Goal: Task Accomplishment & Management: Complete application form

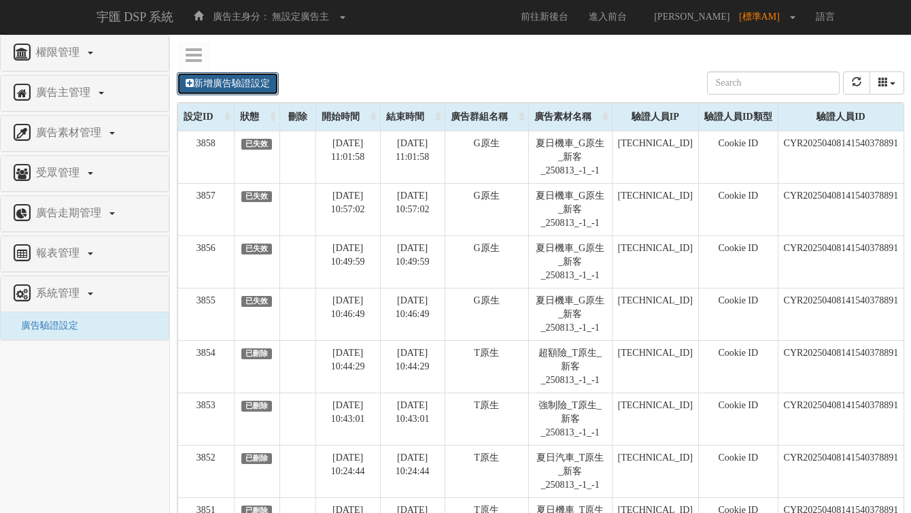
click at [254, 75] on link "新增廣告驗證設定" at bounding box center [228, 83] width 102 height 23
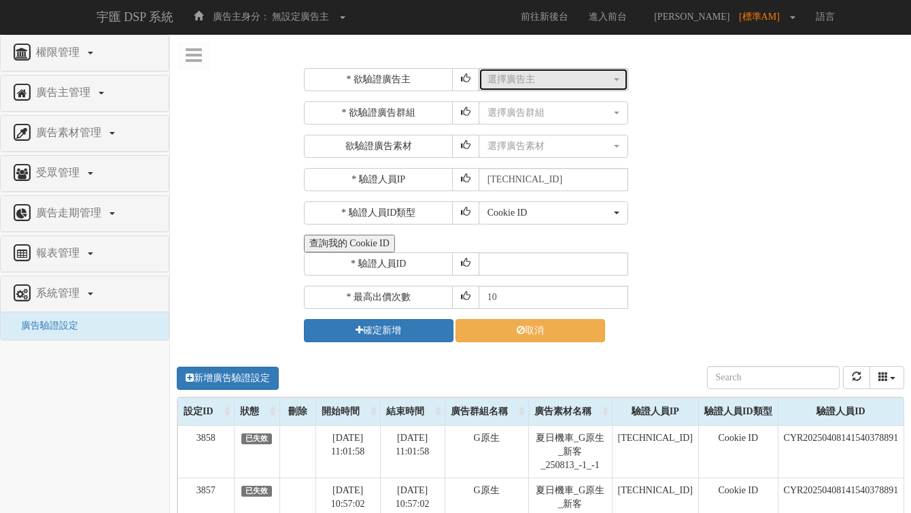
click at [555, 84] on div "選擇廣告主" at bounding box center [550, 80] width 124 height 14
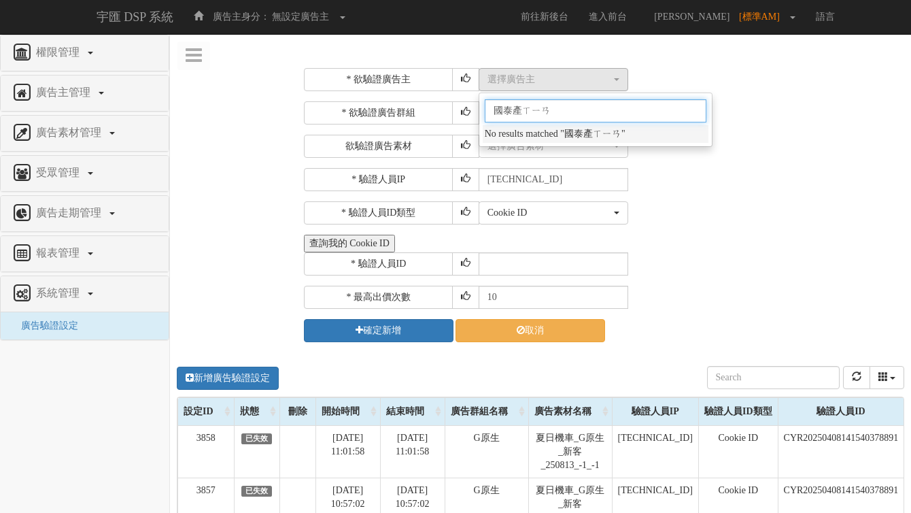
type input "國泰產險"
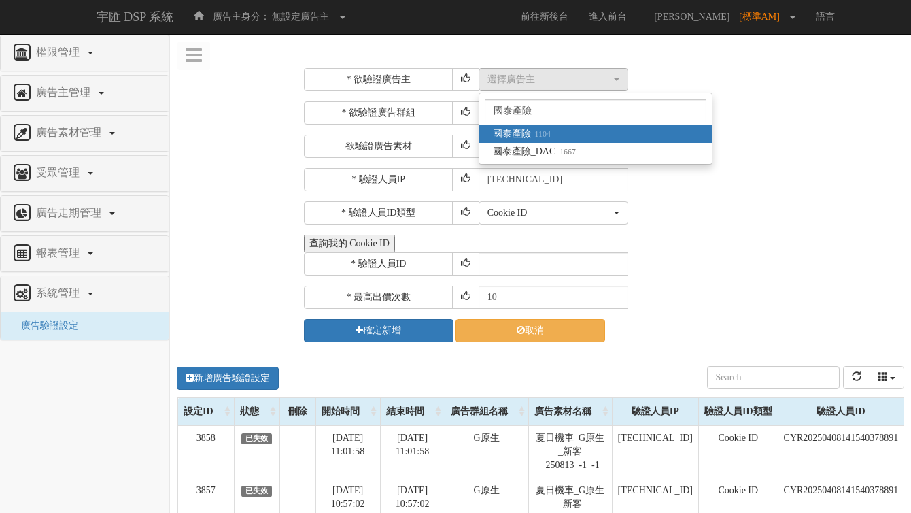
click at [542, 133] on small "1104" at bounding box center [541, 134] width 20 height 10
select select "1104"
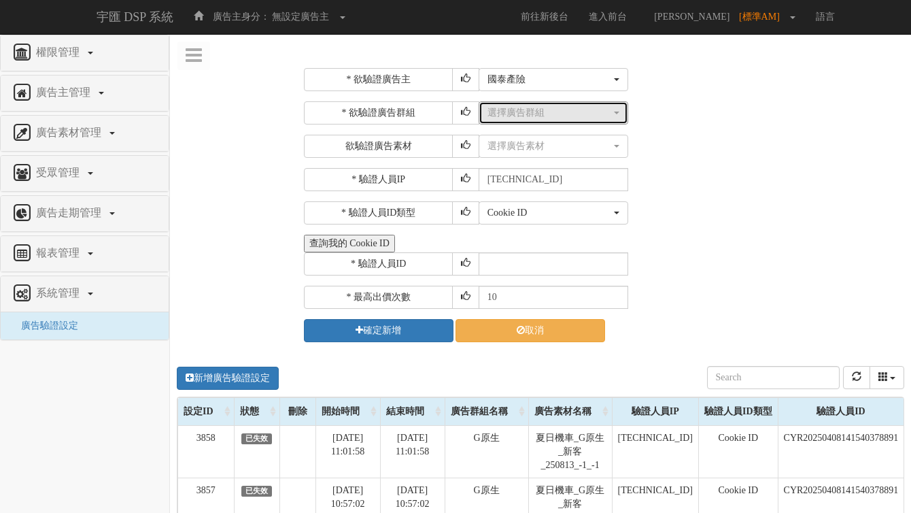
click at [550, 116] on div "選擇廣告群組" at bounding box center [550, 113] width 124 height 14
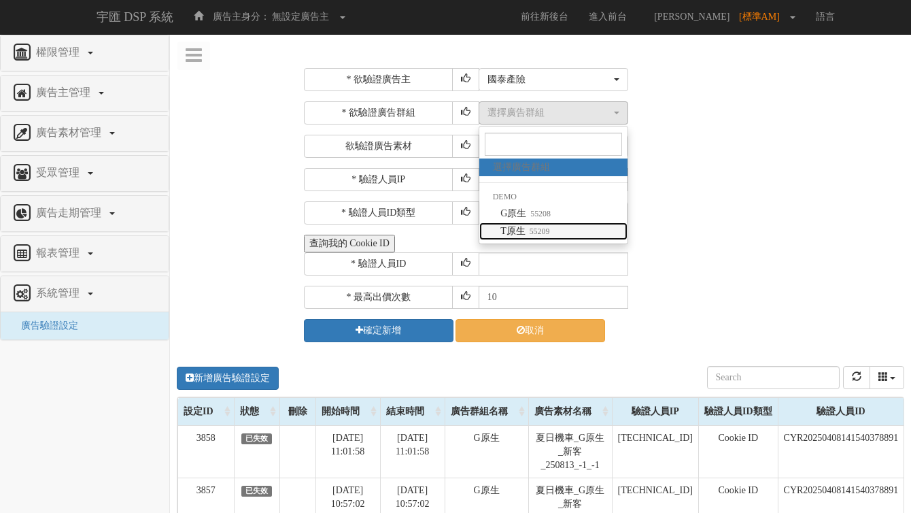
click at [530, 222] on link "T原生 55209" at bounding box center [553, 231] width 148 height 18
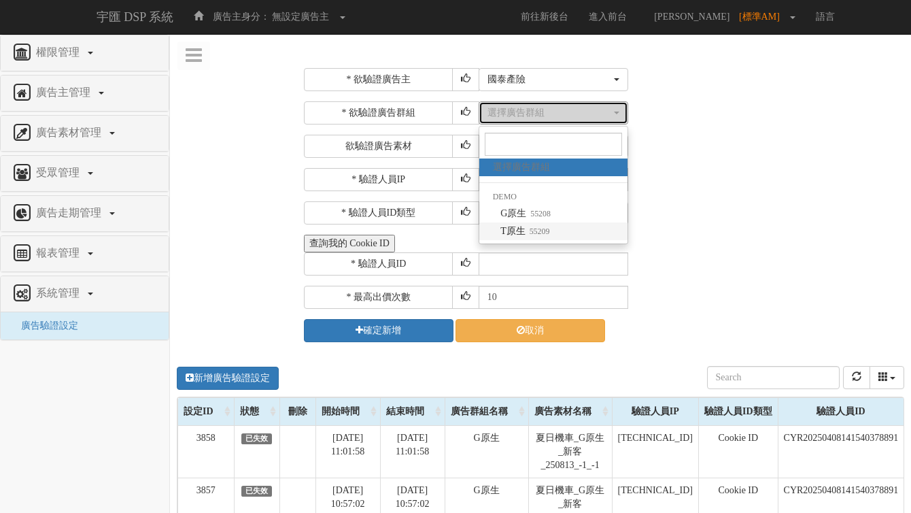
select select "55209"
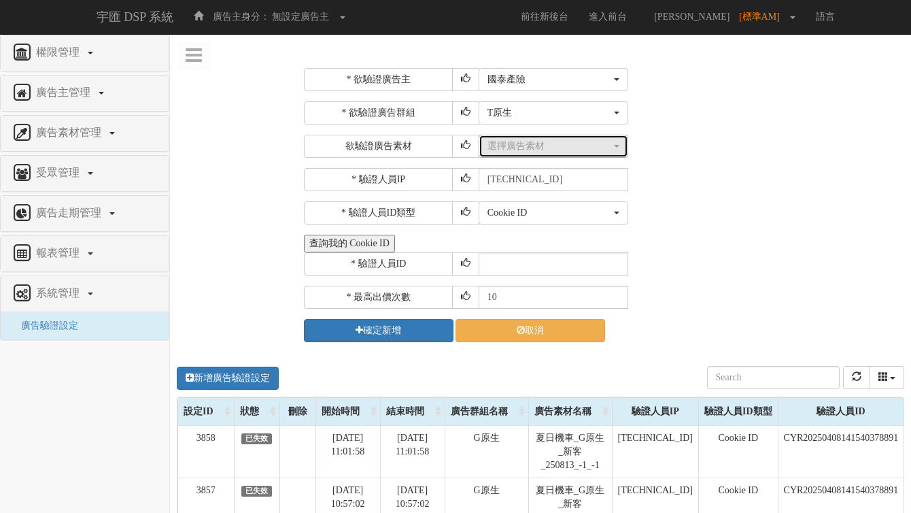
click at [547, 139] on div "選擇廣告素材" at bounding box center [550, 146] width 124 height 14
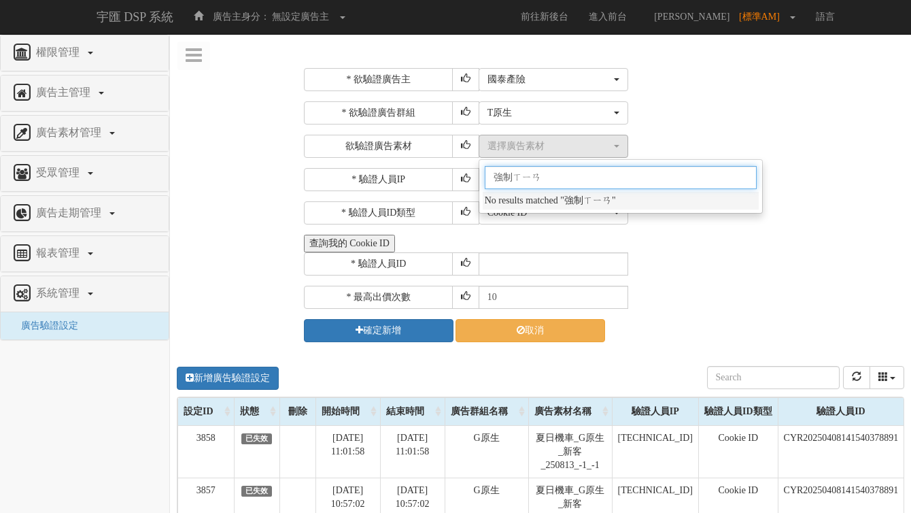
type input "強制險"
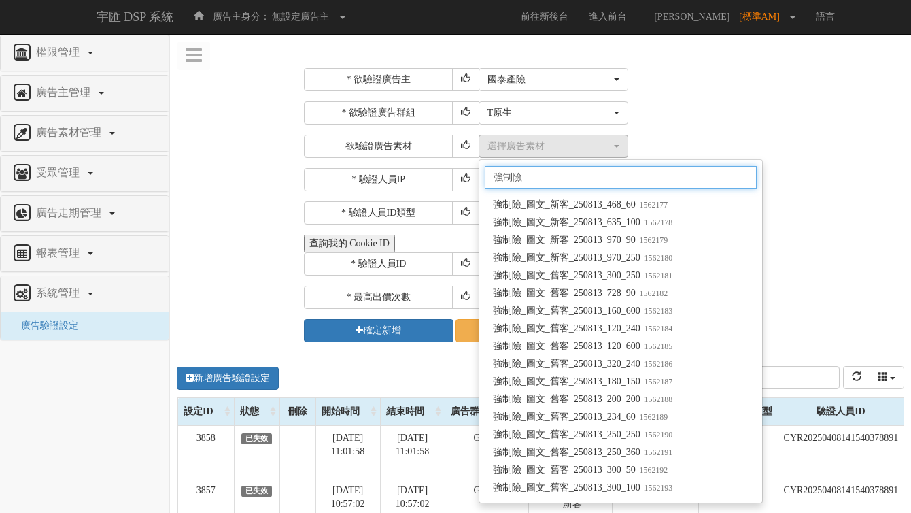
scroll to position [13043, 0]
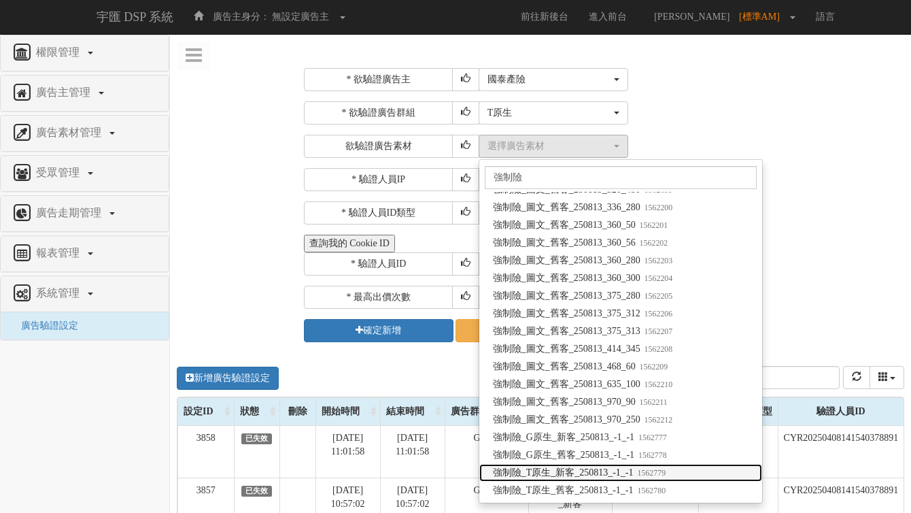
click at [562, 474] on span "強制險_T原生_新客_250813_-1_-1 1562779" at bounding box center [579, 473] width 173 height 14
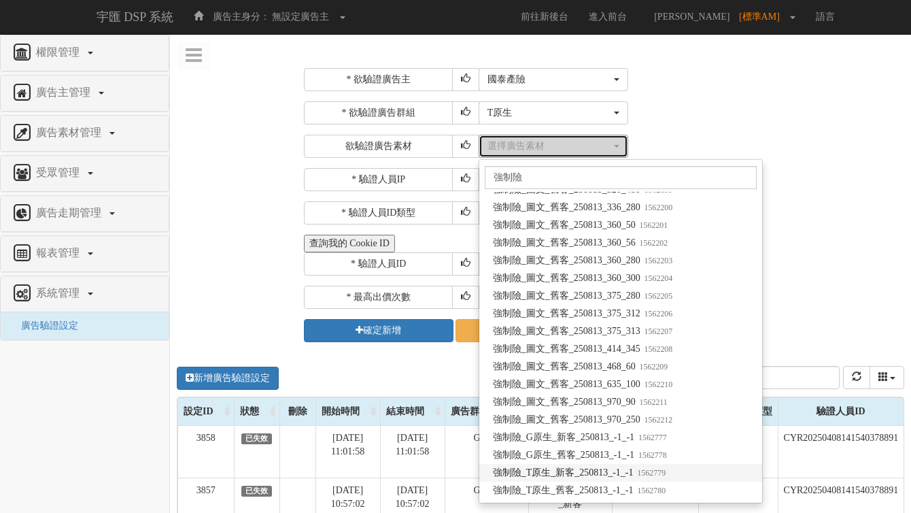
select select "1562779"
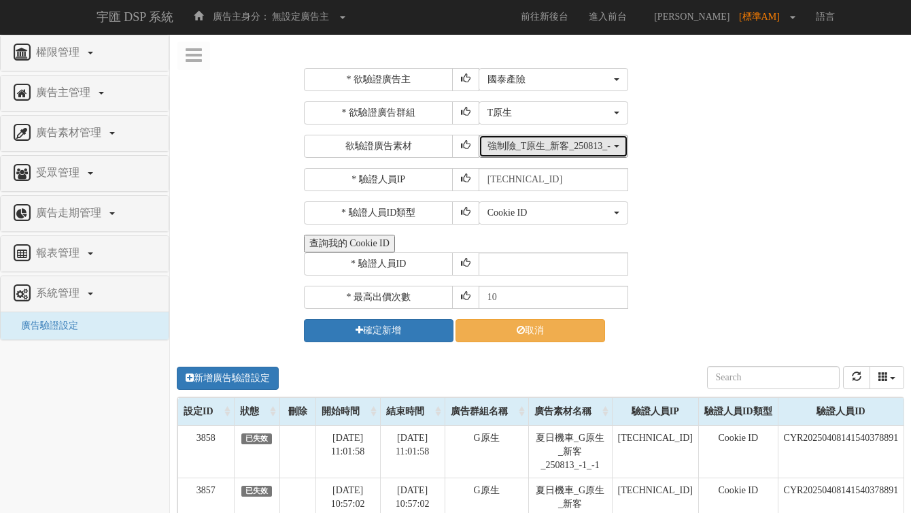
scroll to position [0, 0]
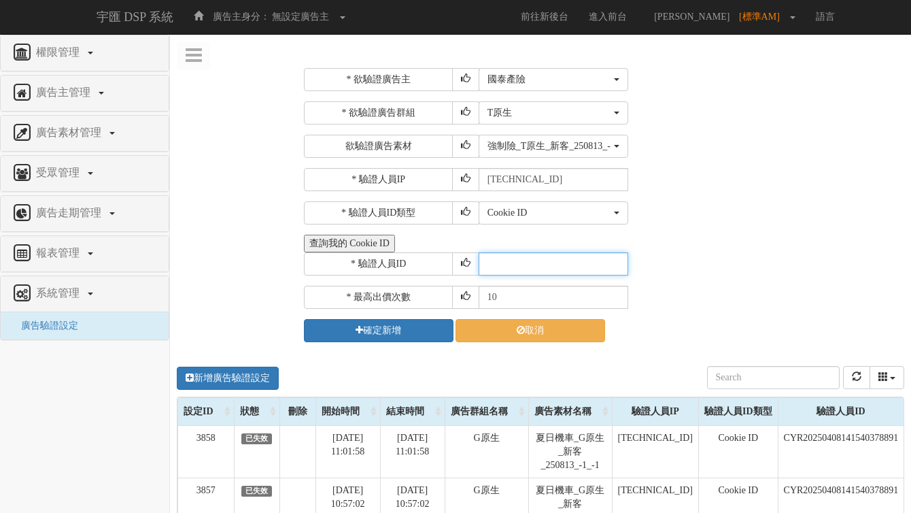
click at [526, 261] on input "text" at bounding box center [554, 263] width 150 height 23
paste input "CYR20250408141540378891"
type input "CYR20250408141540378891"
click at [390, 244] on button "查詢我的 Cookie ID" at bounding box center [349, 244] width 91 height 18
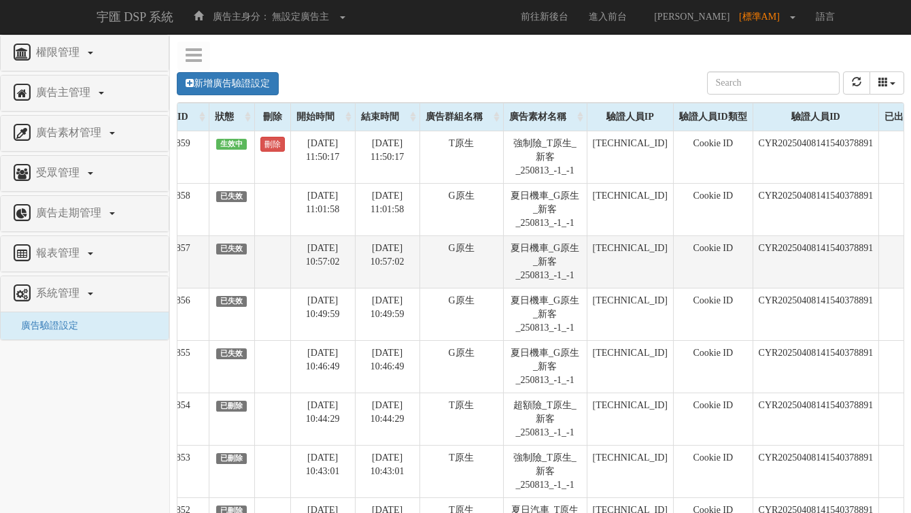
scroll to position [0, 126]
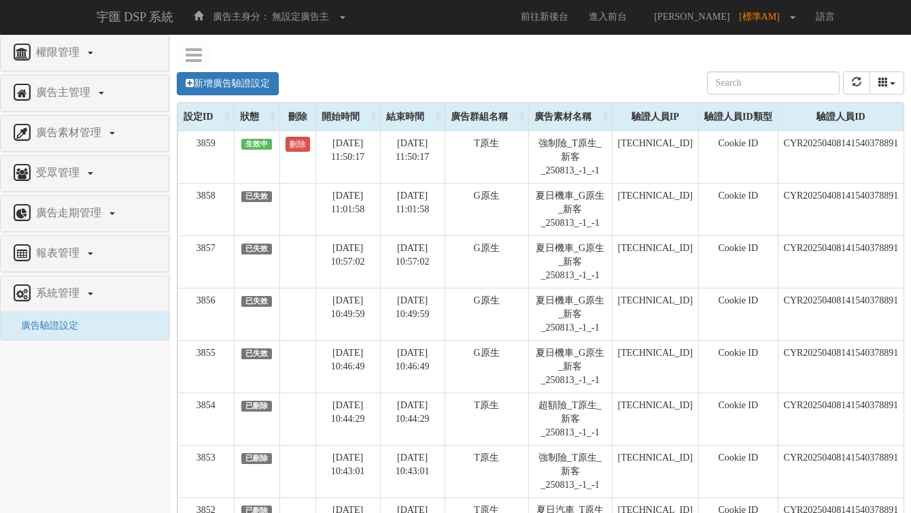
scroll to position [0, 126]
click at [265, 84] on link "新增廣告驗證設定" at bounding box center [228, 83] width 102 height 23
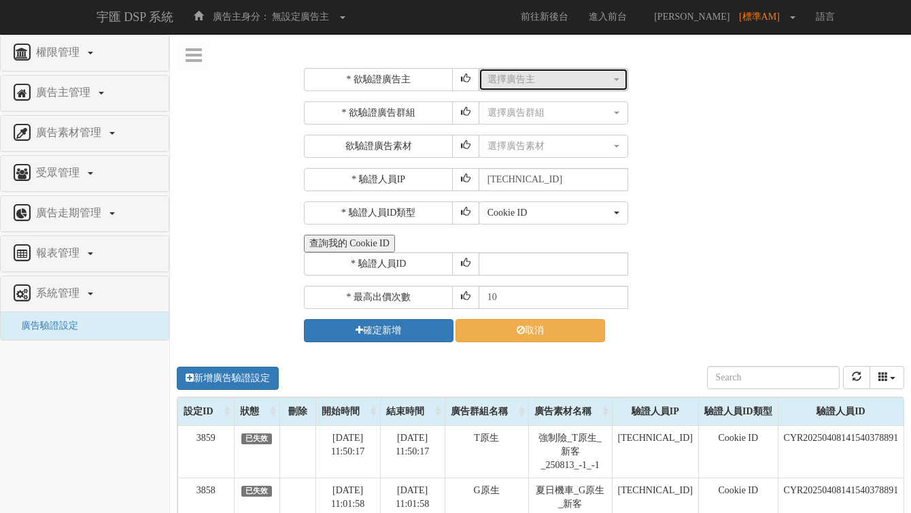
click at [522, 75] on div "選擇廣告主" at bounding box center [550, 80] width 124 height 14
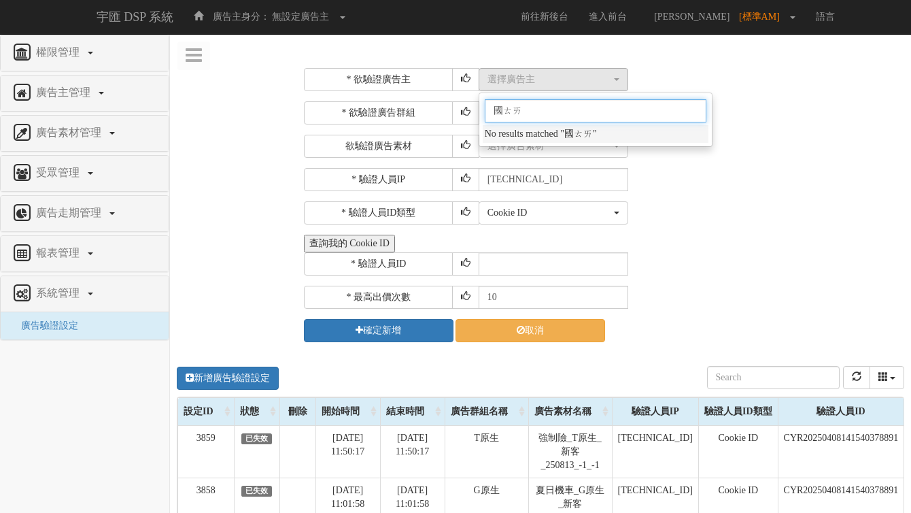
type input "國泰"
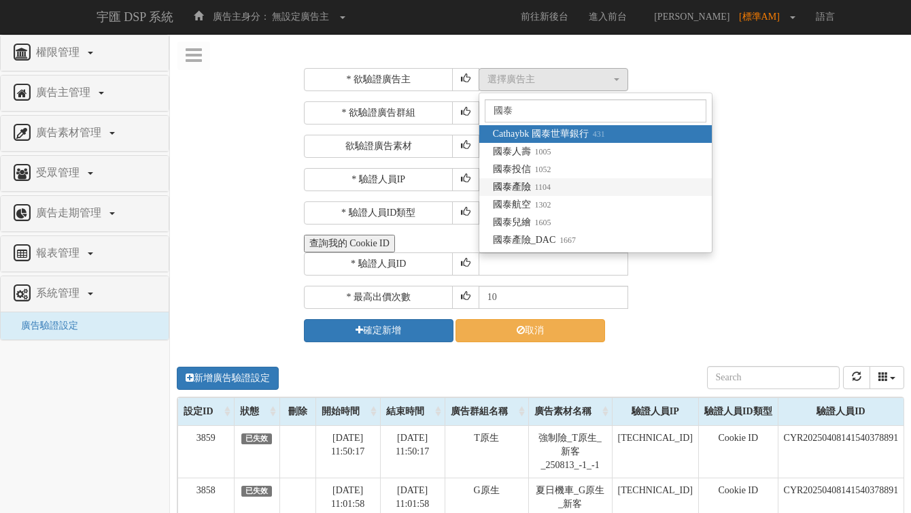
click at [523, 181] on span "國泰產險 1104" at bounding box center [522, 187] width 58 height 14
select select "1104"
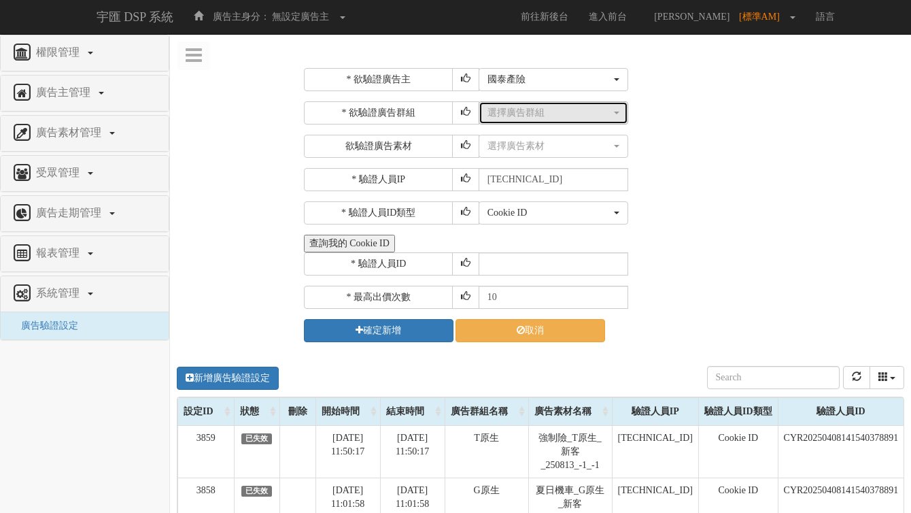
click at [527, 114] on div "選擇廣告群組" at bounding box center [550, 113] width 124 height 14
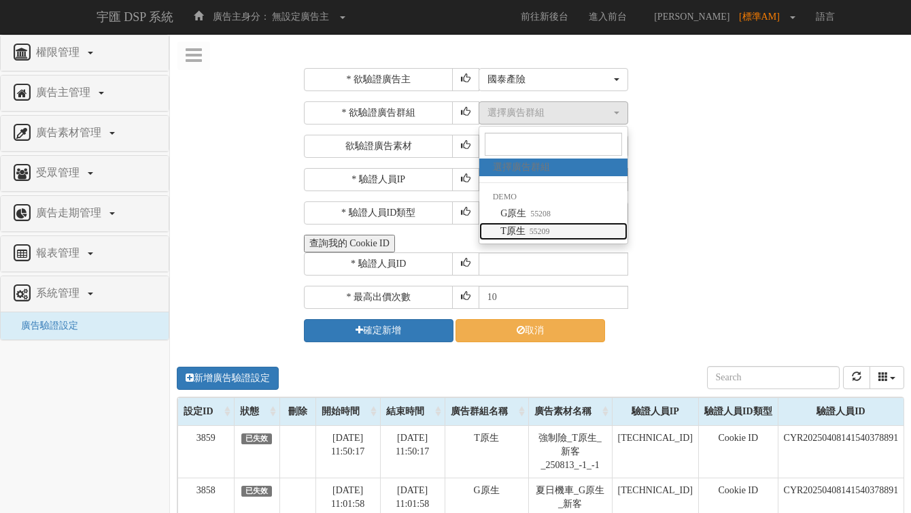
click at [523, 233] on span "T原生 55209" at bounding box center [525, 231] width 49 height 14
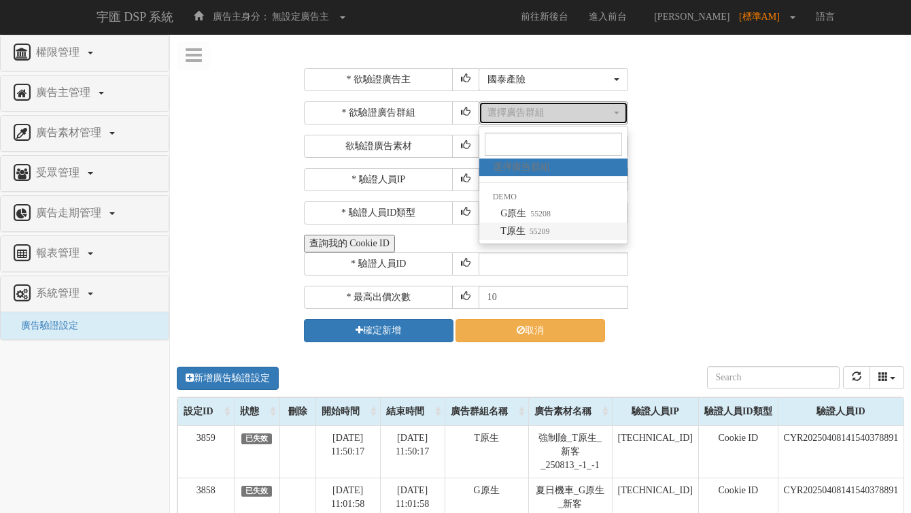
select select "55209"
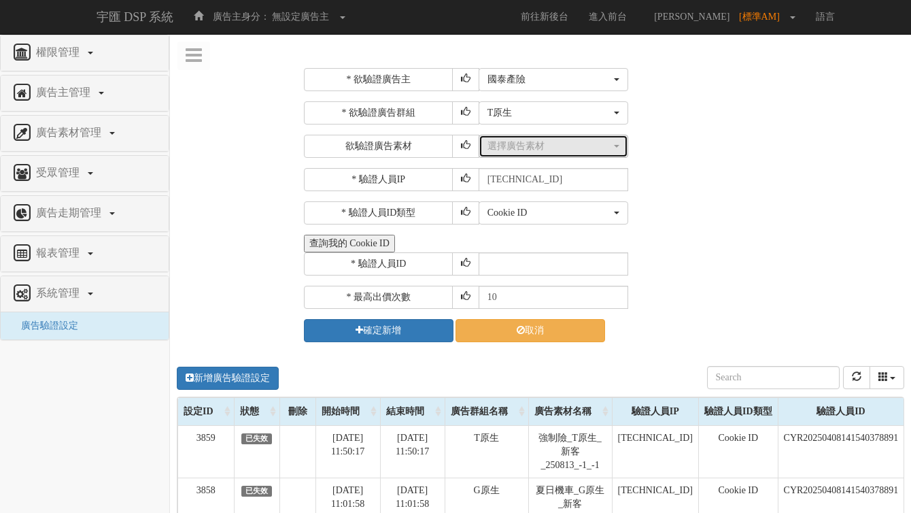
click at [535, 137] on button "選擇廣告素材" at bounding box center [554, 146] width 150 height 23
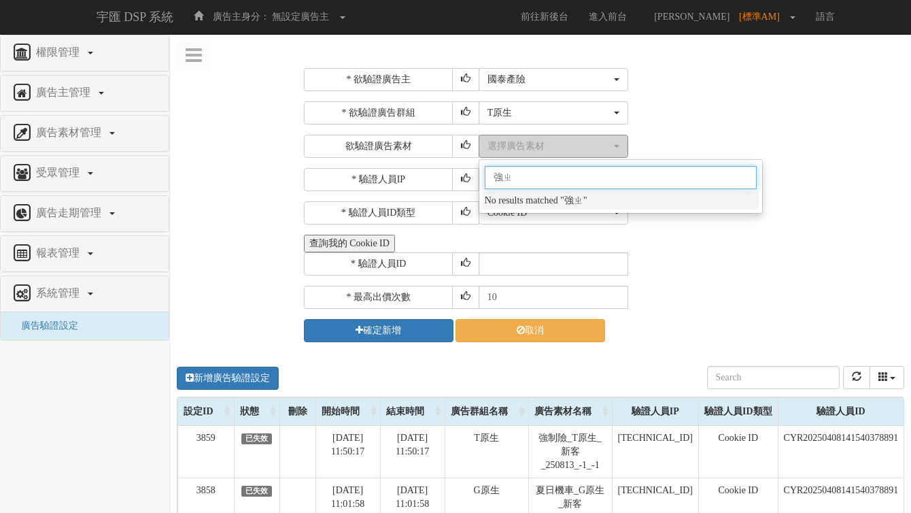
type input "強制"
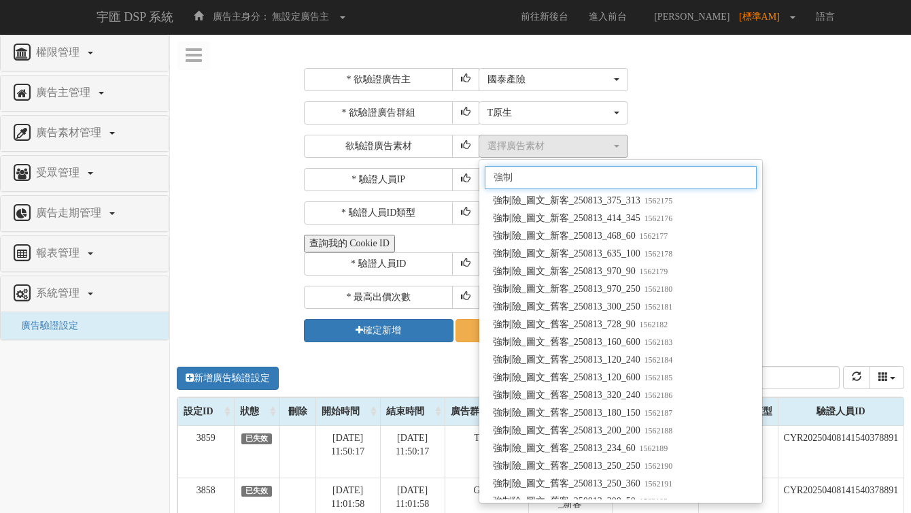
scroll to position [13043, 0]
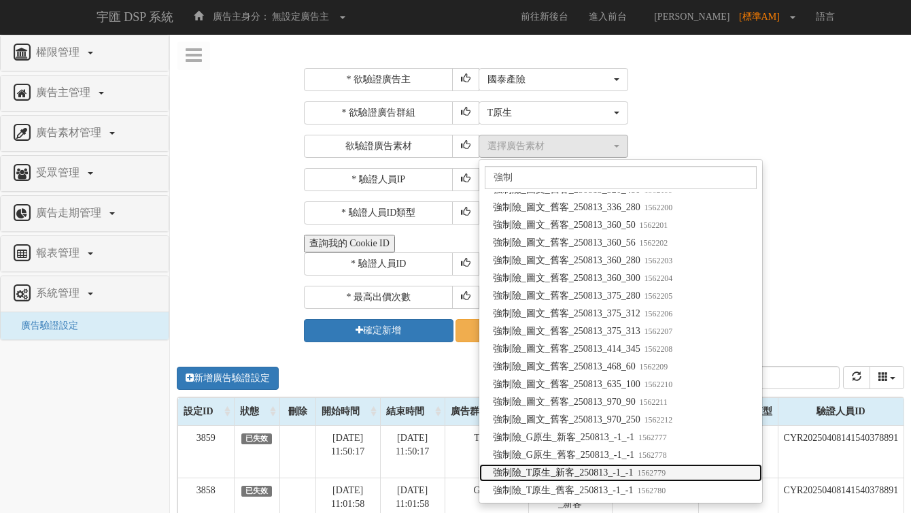
click at [578, 471] on span "強制險_T原生_新客_250813_-1_-1 1562779" at bounding box center [579, 473] width 173 height 14
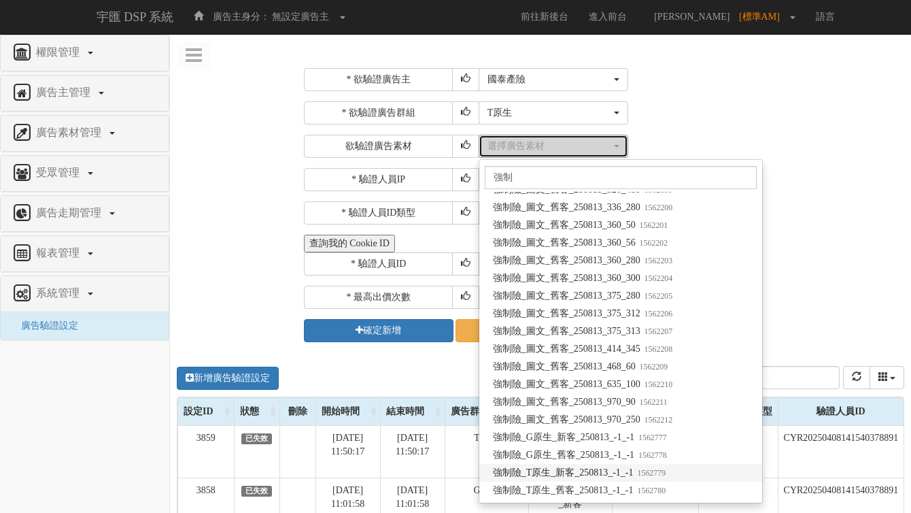
select select "1562779"
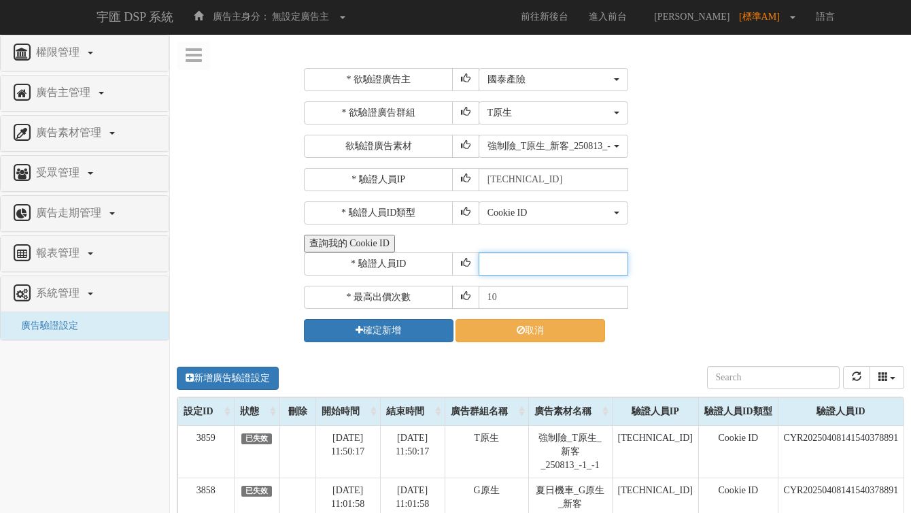
click at [519, 261] on input "text" at bounding box center [554, 263] width 150 height 23
paste input "CYR20250408141540378891"
type input "CYR20250408141540378891"
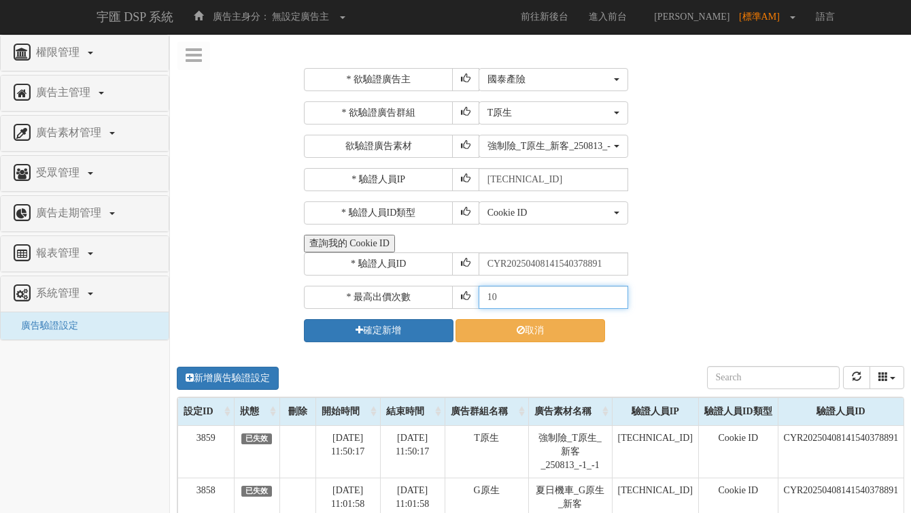
click at [509, 292] on input "10" at bounding box center [554, 297] width 150 height 23
type input "1"
type input "30"
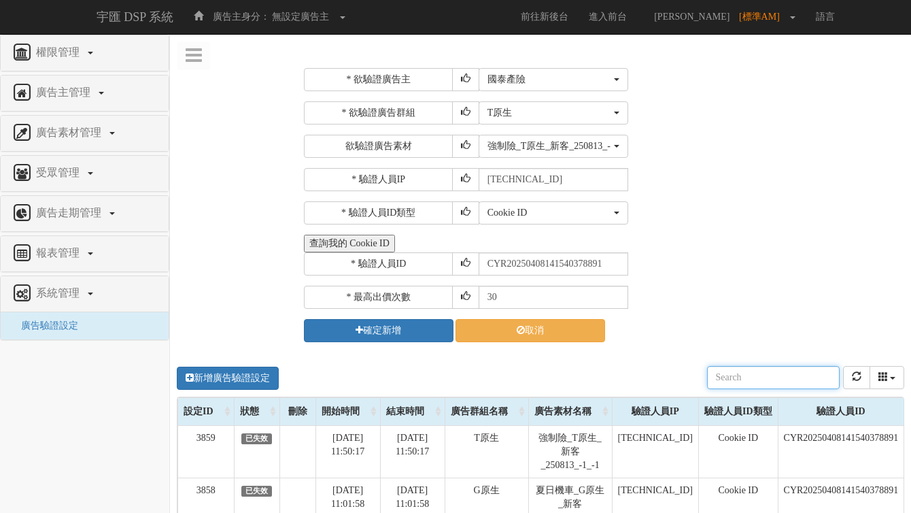
click at [435, 379] on div "新增廣告驗證設定 設定ID 狀態 刪除 開始時間 結束時間 廣告主ID 廣告主名稱 廣告走期ID 廣告走期名稱 廣告群組ID 廣告群組名稱 廣告素材 廣告素材…" at bounding box center [541, 377] width 728 height 37
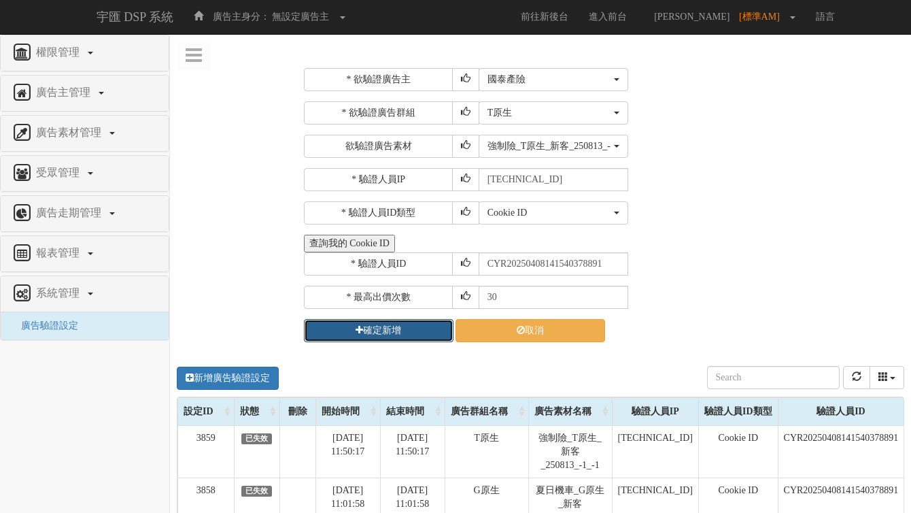
click at [392, 326] on button "確定新增" at bounding box center [379, 330] width 150 height 23
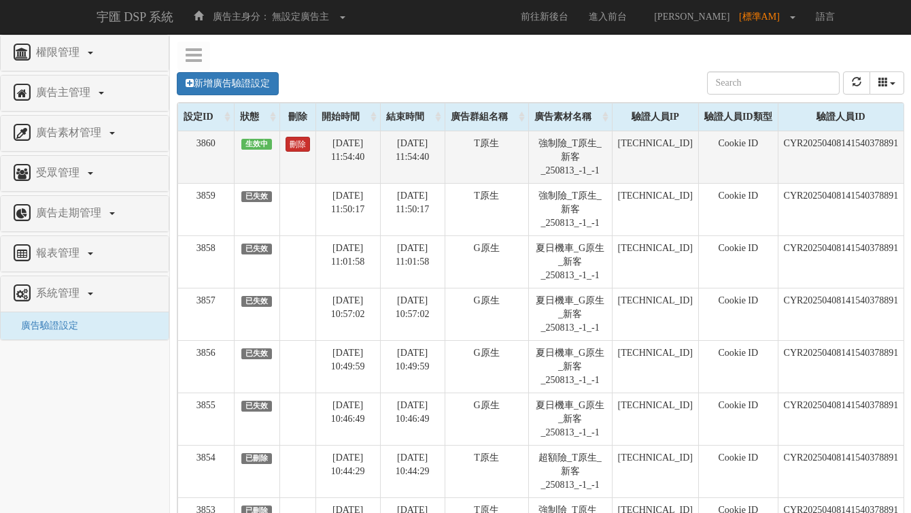
click at [297, 143] on link "刪除" at bounding box center [298, 144] width 24 height 15
